Goal: Task Accomplishment & Management: Manage account settings

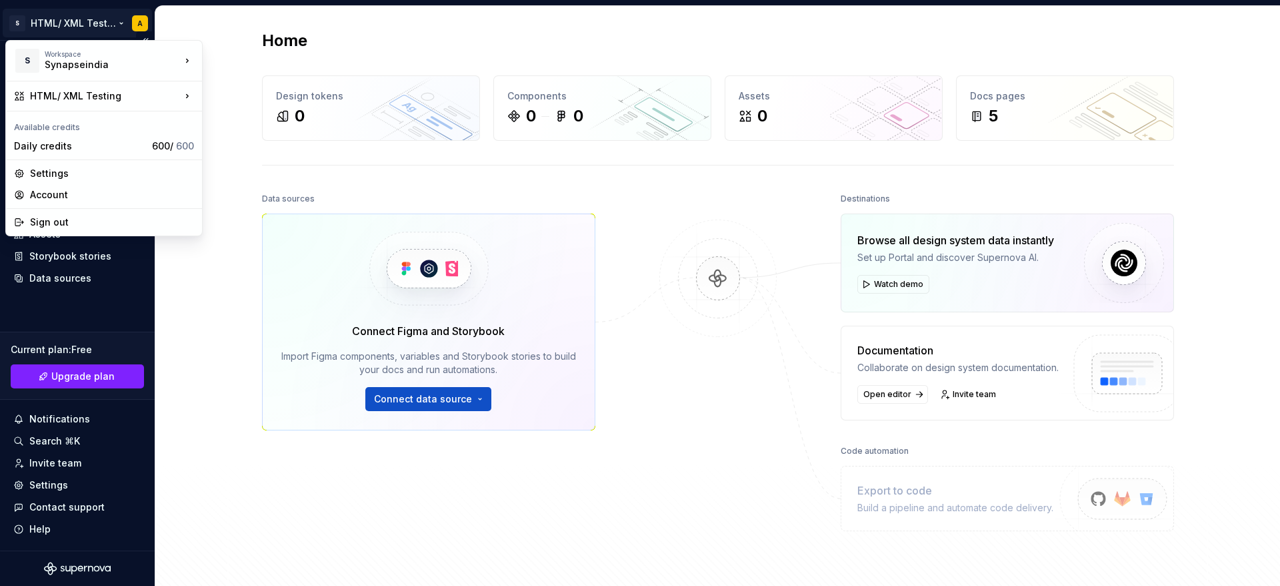
click at [131, 21] on html "S HTML/ XML Testing A Home Documentation Analytics Code automation Design syste…" at bounding box center [640, 293] width 1280 height 586
click at [43, 195] on div "Account" at bounding box center [112, 194] width 164 height 13
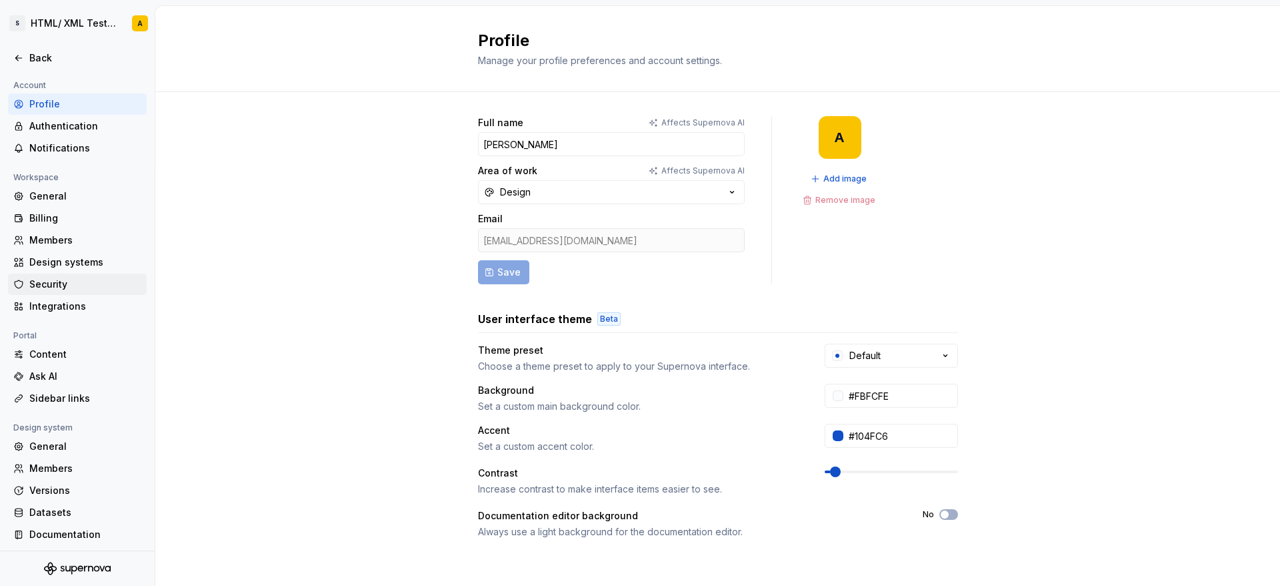
click at [59, 283] on div "Security" at bounding box center [85, 283] width 112 height 13
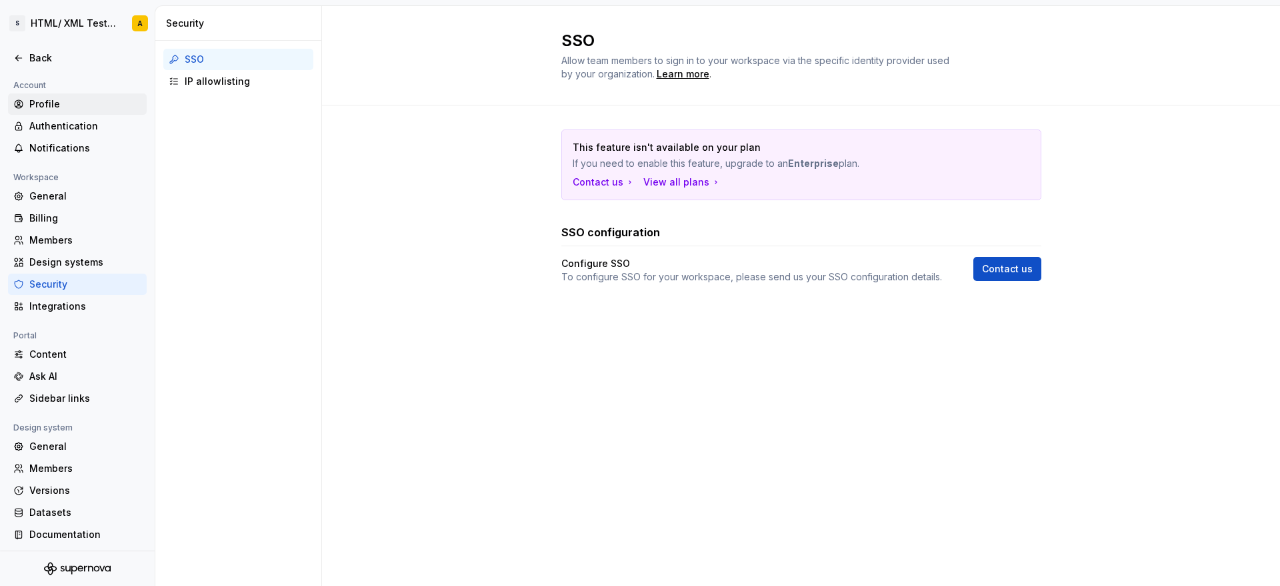
click at [48, 101] on div "Profile" at bounding box center [85, 103] width 112 height 13
